Goal: Register for event/course

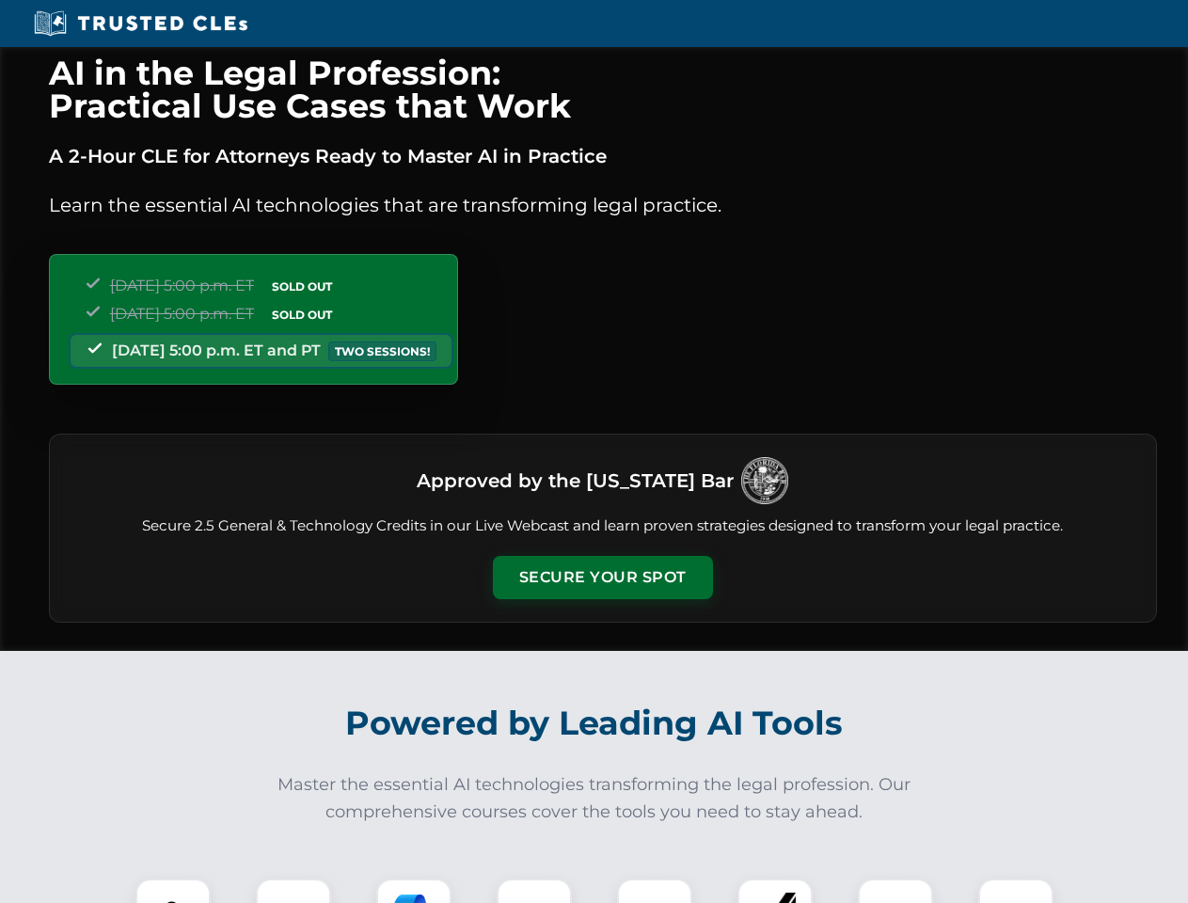
click at [602, 578] on button "Secure Your Spot" at bounding box center [603, 577] width 220 height 43
click at [173, 891] on img at bounding box center [173, 916] width 55 height 55
